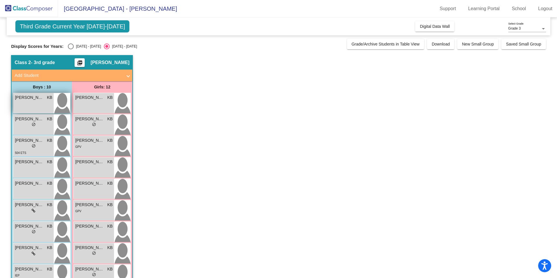
click at [34, 99] on span "[PERSON_NAME]" at bounding box center [29, 98] width 29 height 6
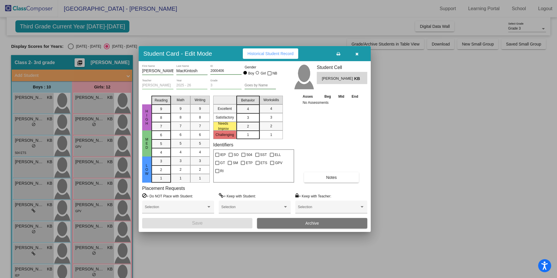
click at [33, 125] on div at bounding box center [278, 139] width 557 height 278
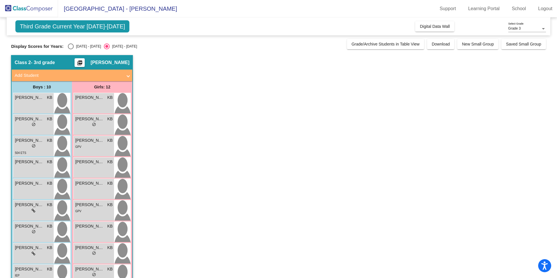
click at [33, 125] on span "do_not_disturb_alt" at bounding box center [34, 124] width 4 height 4
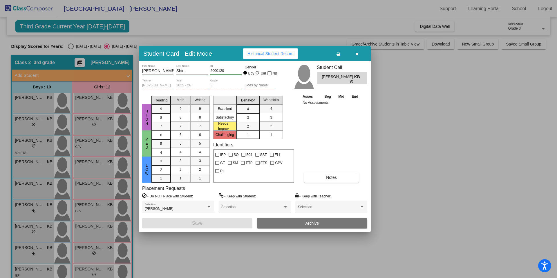
click at [31, 146] on div at bounding box center [278, 139] width 557 height 278
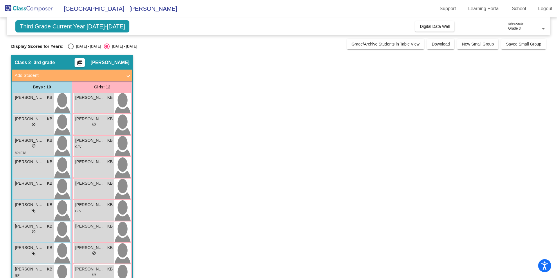
click at [31, 146] on div "lock do_not_disturb_alt" at bounding box center [33, 147] width 37 height 6
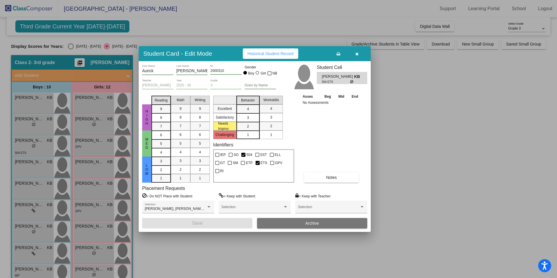
click at [28, 166] on div at bounding box center [278, 139] width 557 height 278
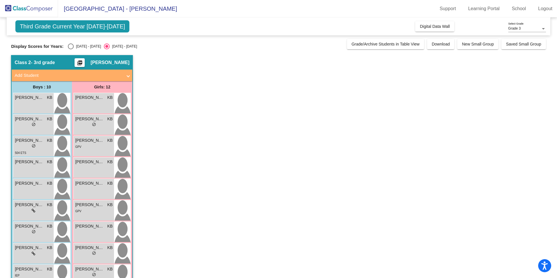
click at [28, 166] on div "[PERSON_NAME] KB lock do_not_disturb_alt" at bounding box center [33, 168] width 40 height 20
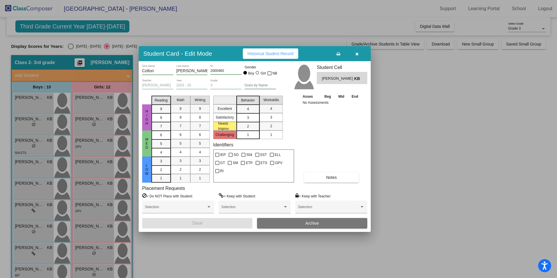
click at [28, 187] on div at bounding box center [278, 139] width 557 height 278
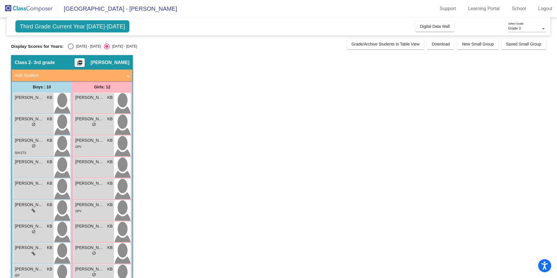
click at [28, 187] on div "[PERSON_NAME] KB lock do_not_disturb_alt" at bounding box center [33, 189] width 40 height 20
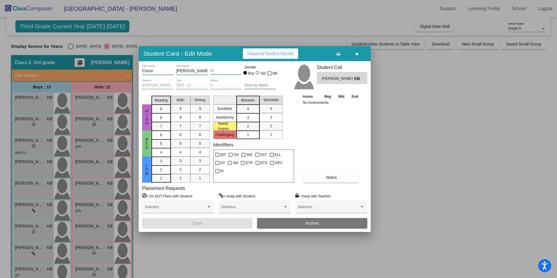
click at [22, 210] on div at bounding box center [278, 139] width 557 height 278
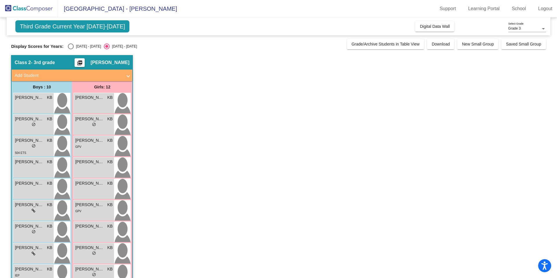
click at [22, 210] on div "lock do_not_disturb_alt" at bounding box center [33, 211] width 37 height 6
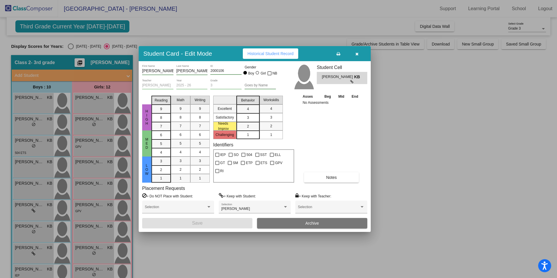
click at [23, 231] on div at bounding box center [278, 139] width 557 height 278
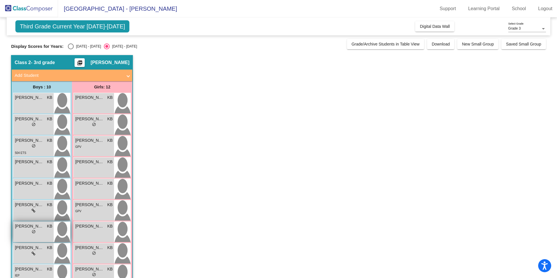
click at [24, 229] on span "[PERSON_NAME]" at bounding box center [29, 226] width 29 height 6
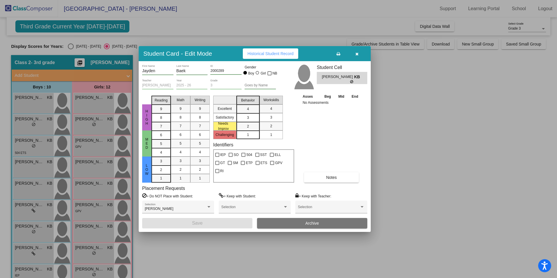
drag, startPoint x: 556, startPoint y: 201, endPoint x: 557, endPoint y: 215, distance: 14.0
click at [557, 215] on div at bounding box center [278, 139] width 557 height 278
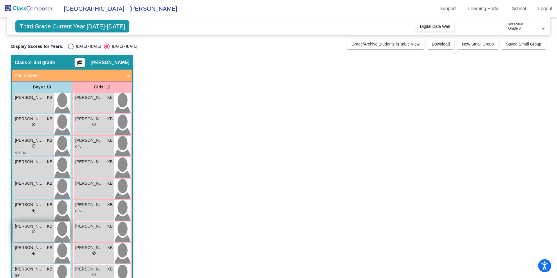
scroll to position [82, 0]
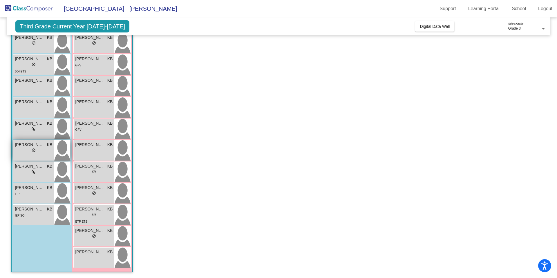
click at [37, 152] on div "lock do_not_disturb_alt" at bounding box center [33, 151] width 37 height 6
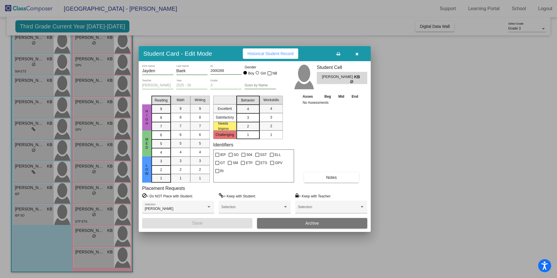
click at [32, 189] on div at bounding box center [278, 139] width 557 height 278
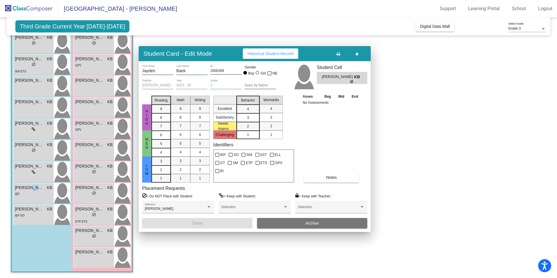
click at [32, 189] on span "[PERSON_NAME]" at bounding box center [29, 188] width 29 height 6
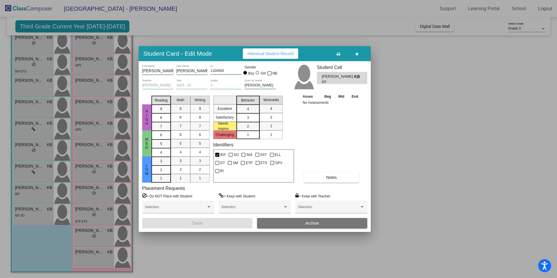
click at [28, 209] on div at bounding box center [278, 139] width 557 height 278
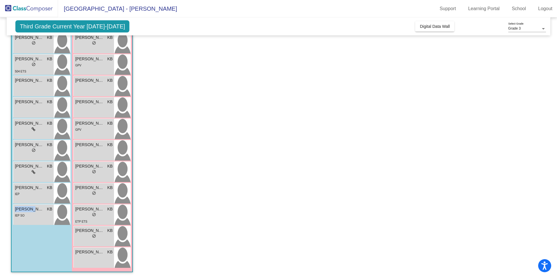
click at [28, 209] on span "[PERSON_NAME]" at bounding box center [29, 209] width 29 height 6
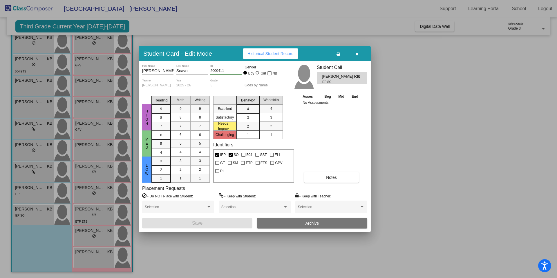
drag, startPoint x: 555, startPoint y: 86, endPoint x: 551, endPoint y: 43, distance: 42.8
click at [551, 43] on div at bounding box center [278, 139] width 557 height 278
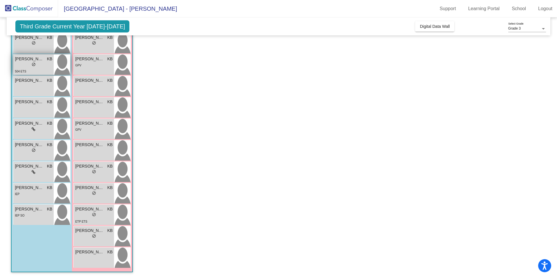
scroll to position [0, 0]
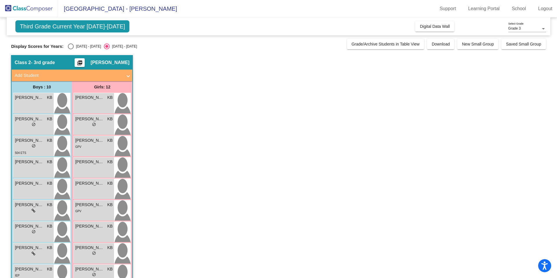
click at [53, 22] on span "Third Grade Current Year [DATE]-[DATE]" at bounding box center [72, 26] width 114 height 12
click at [70, 46] on div "Select an option" at bounding box center [71, 47] width 6 height 6
click at [70, 49] on input "[DATE] - [DATE]" at bounding box center [70, 49] width 0 height 0
radio input "true"
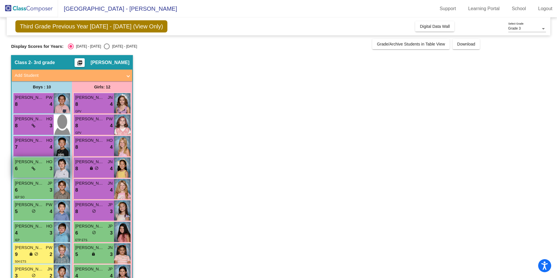
scroll to position [82, 0]
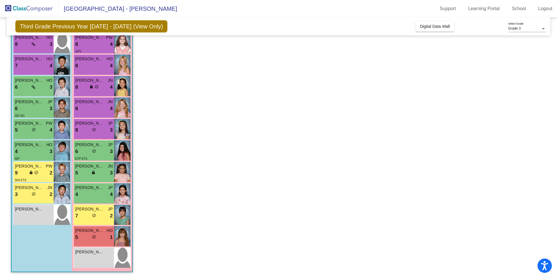
click at [542, 263] on icon "Open accessiBe: accessibility options, statement and help" at bounding box center [544, 265] width 7 height 9
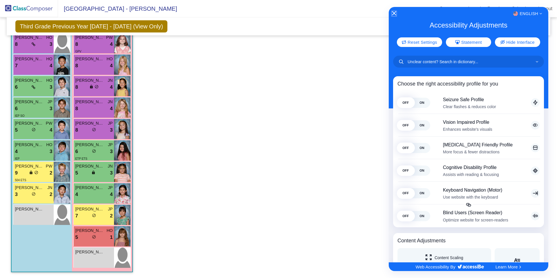
click at [394, 12] on icon "Close Accessibility Interface" at bounding box center [394, 13] width 4 height 4
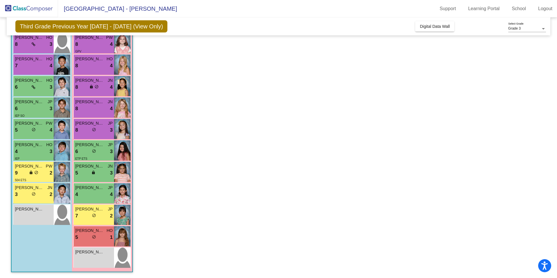
click at [110, 25] on span "Third Grade Previous Year [DATE] - [DATE] (View Only)" at bounding box center [91, 26] width 152 height 12
click at [81, 8] on span "[GEOGRAPHIC_DATA] - [PERSON_NAME]" at bounding box center [117, 8] width 119 height 9
click at [115, 17] on div "Third Grade Previous Year [DATE] - [DATE] (View Only) Add, Move, or Retain Stud…" at bounding box center [278, 26] width 543 height 18
click at [20, 8] on img at bounding box center [29, 8] width 58 height 17
click at [152, 9] on span "[GEOGRAPHIC_DATA] - [PERSON_NAME]" at bounding box center [117, 8] width 119 height 9
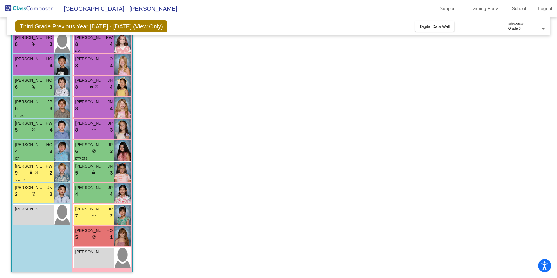
click at [144, 25] on span "Third Grade Previous Year [DATE] - [DATE] (View Only)" at bounding box center [91, 26] width 152 height 12
click at [86, 26] on span "Third Grade Previous Year [DATE] - [DATE] (View Only)" at bounding box center [91, 26] width 152 height 12
click at [197, 152] on app-classroom "Class 2 - 3rd grade picture_as_pdf [PERSON_NAME] Add Student First Name Last Na…" at bounding box center [278, 126] width 535 height 305
click at [197, 148] on app-classroom "Class 2 - 3rd grade picture_as_pdf [PERSON_NAME] Add Student First Name Last Na…" at bounding box center [278, 126] width 535 height 305
click at [515, 10] on link "School" at bounding box center [518, 8] width 23 height 9
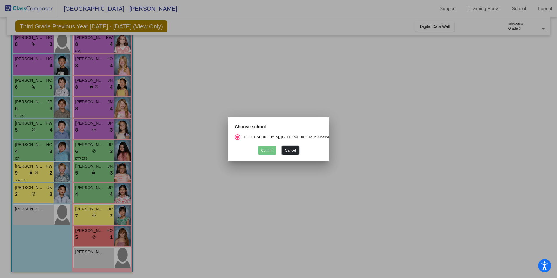
click at [287, 149] on button "Cancel" at bounding box center [290, 150] width 17 height 8
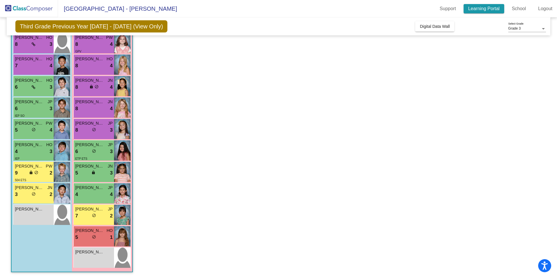
click at [478, 11] on link "Learning Portal" at bounding box center [484, 8] width 41 height 9
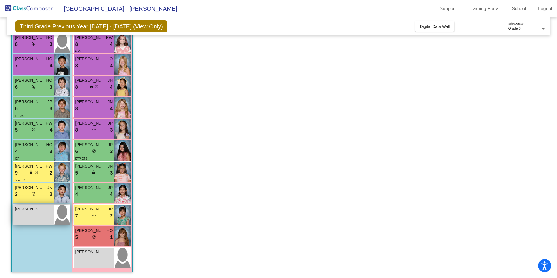
click at [24, 210] on span "[PERSON_NAME]" at bounding box center [29, 209] width 29 height 6
